Goal: Transaction & Acquisition: Purchase product/service

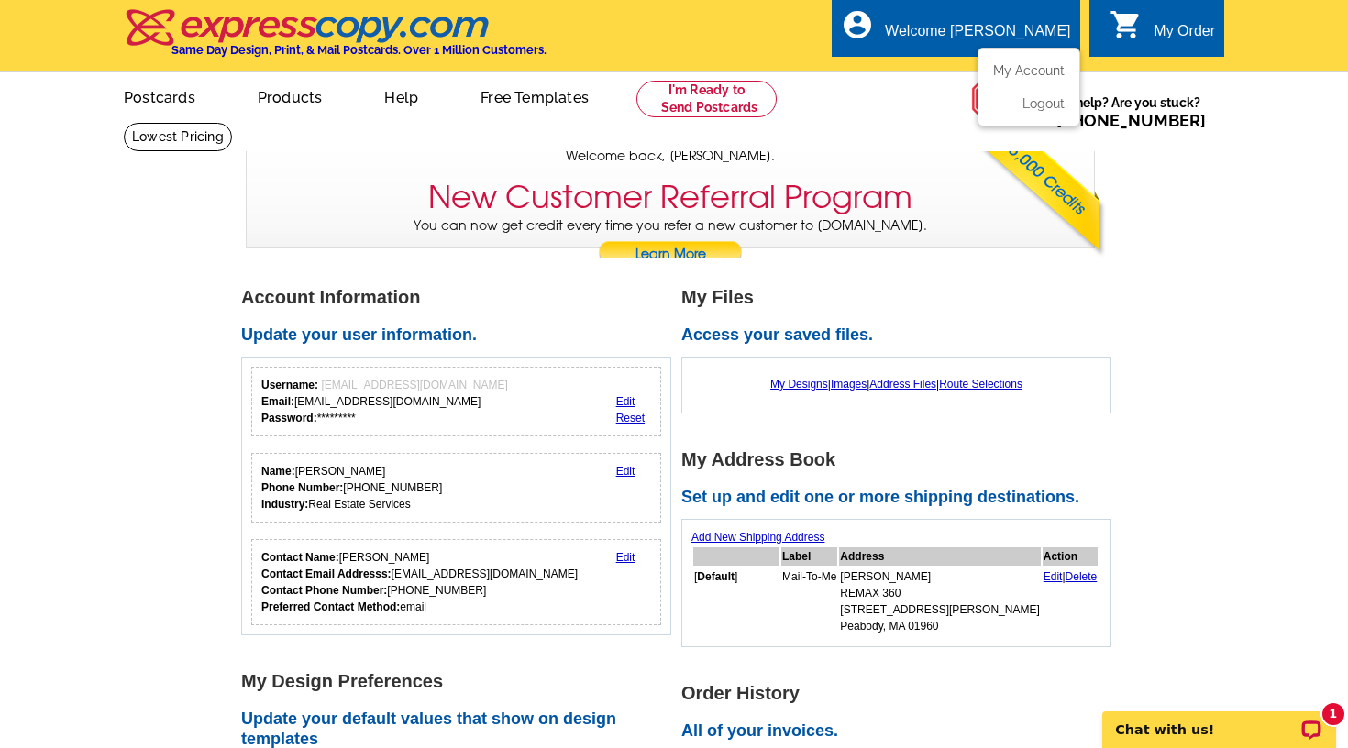
click at [1050, 28] on div "Welcome [PERSON_NAME]" at bounding box center [977, 36] width 185 height 26
click at [1022, 63] on link "My Account" at bounding box center [1025, 70] width 79 height 17
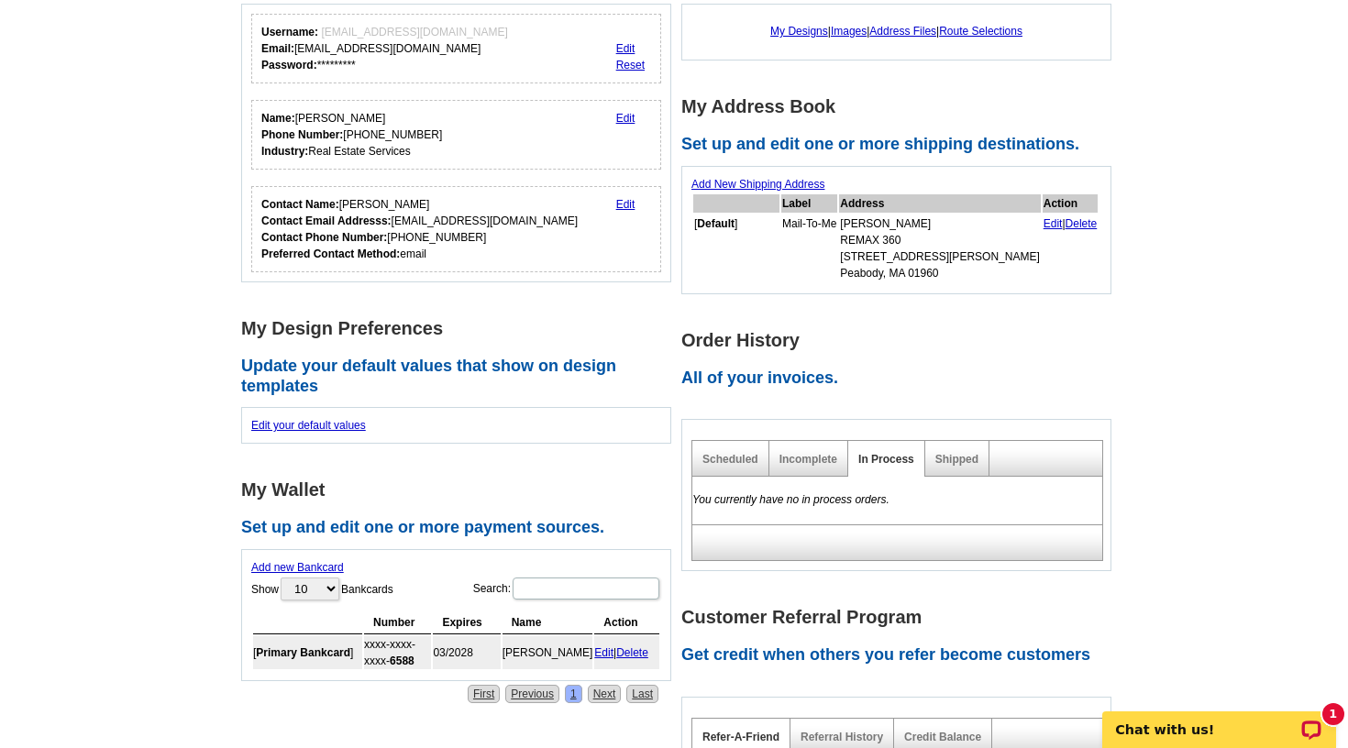
scroll to position [227, 0]
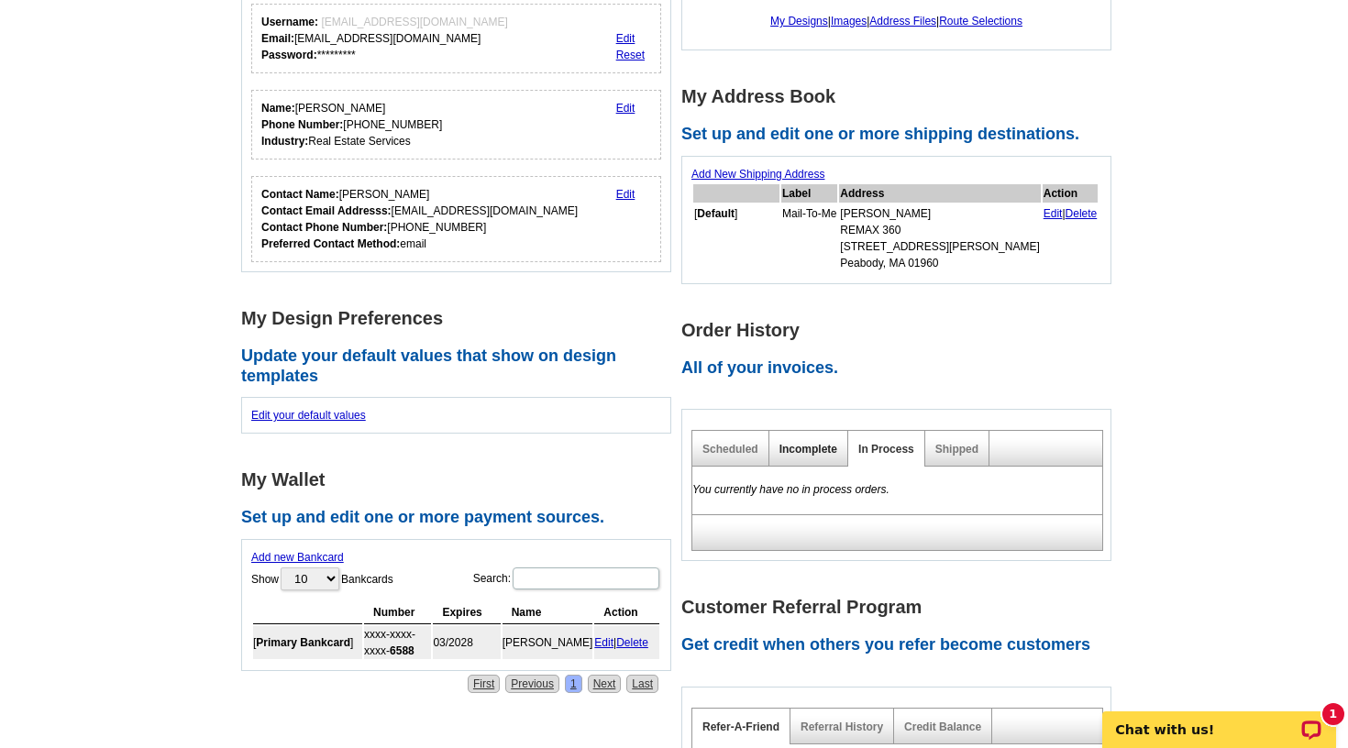
click at [808, 449] on link "Incomplete" at bounding box center [809, 449] width 58 height 13
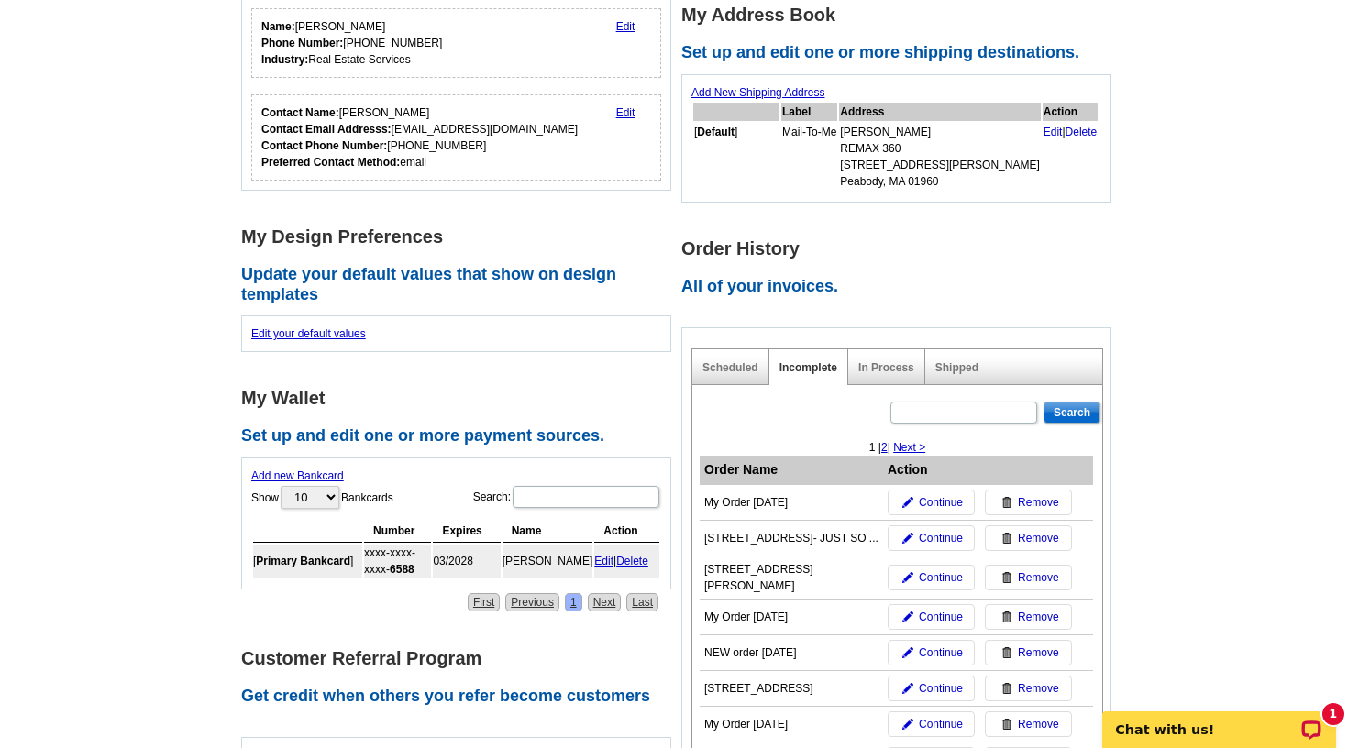
scroll to position [310, 0]
click at [942, 498] on span "Continue" at bounding box center [941, 501] width 44 height 17
click at [904, 360] on link "In Process" at bounding box center [886, 366] width 56 height 13
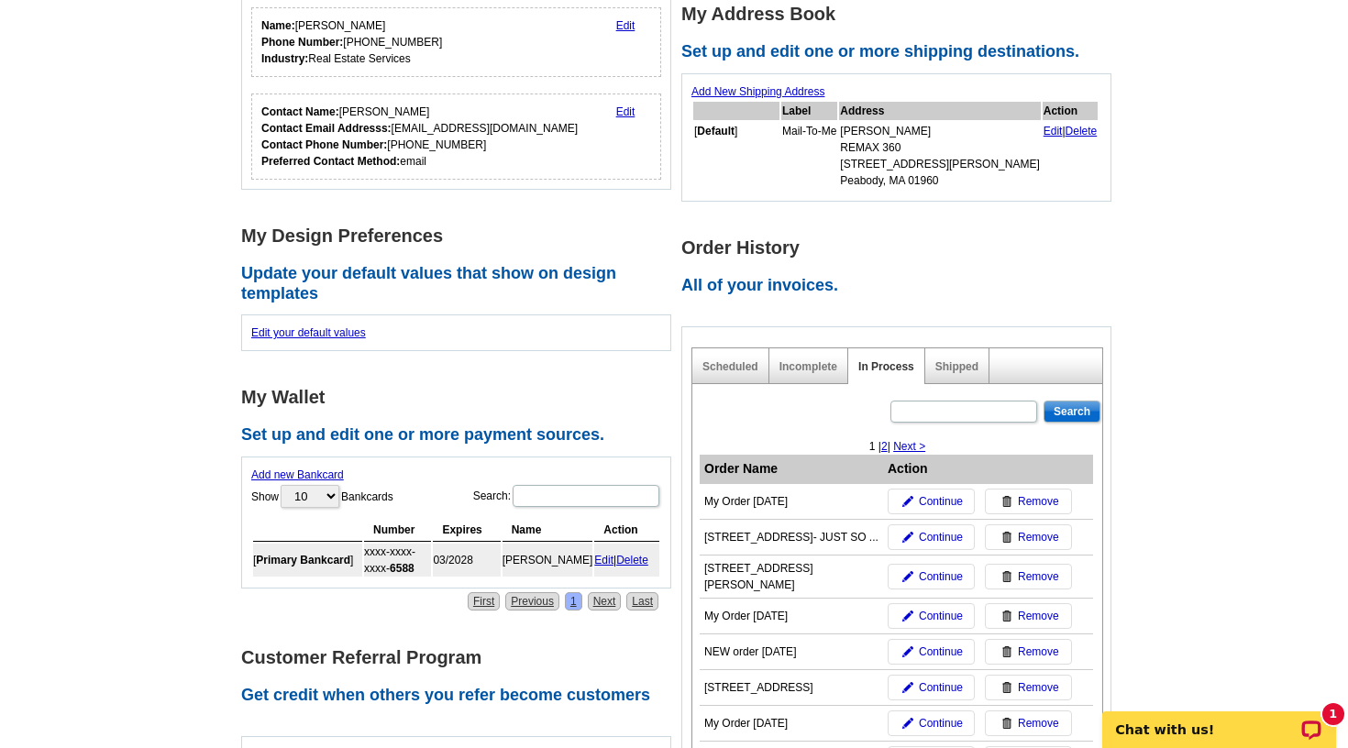
click at [320, 554] on b "Primary Bankcard" at bounding box center [303, 560] width 94 height 13
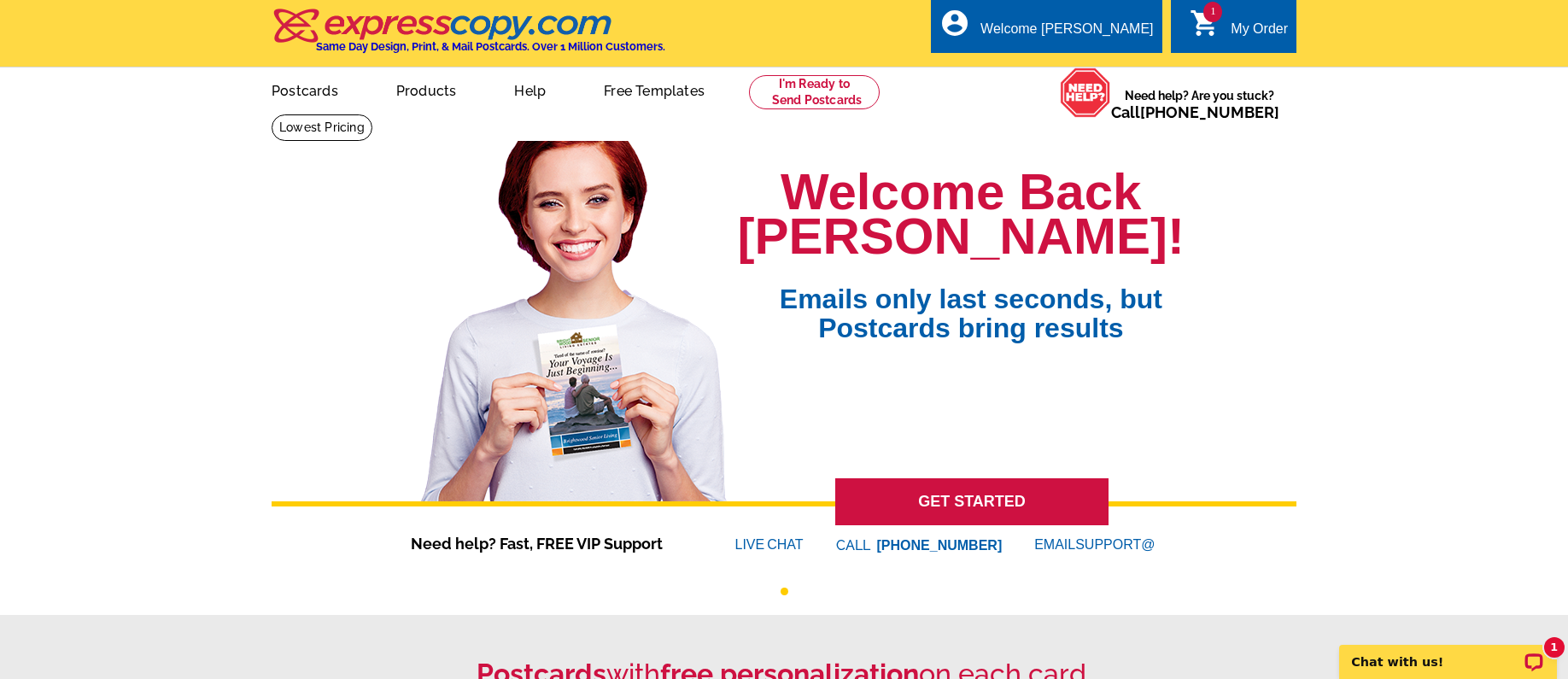
click at [1207, 19] on span "1" at bounding box center [1212, 12] width 19 height 20
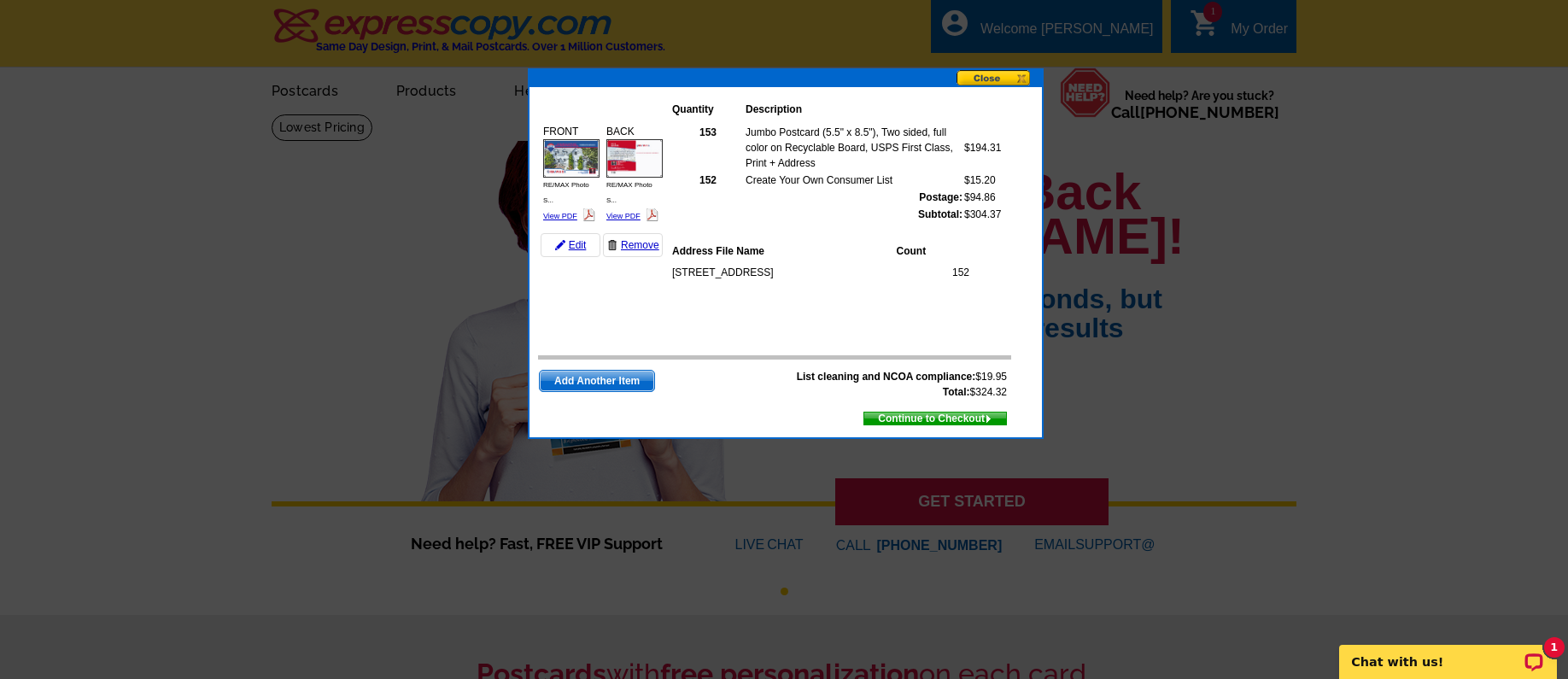
click at [912, 417] on span "Continue to Checkout" at bounding box center [935, 418] width 142 height 19
click at [1005, 77] on button at bounding box center [999, 78] width 86 height 18
